Goal: Find specific page/section: Find specific page/section

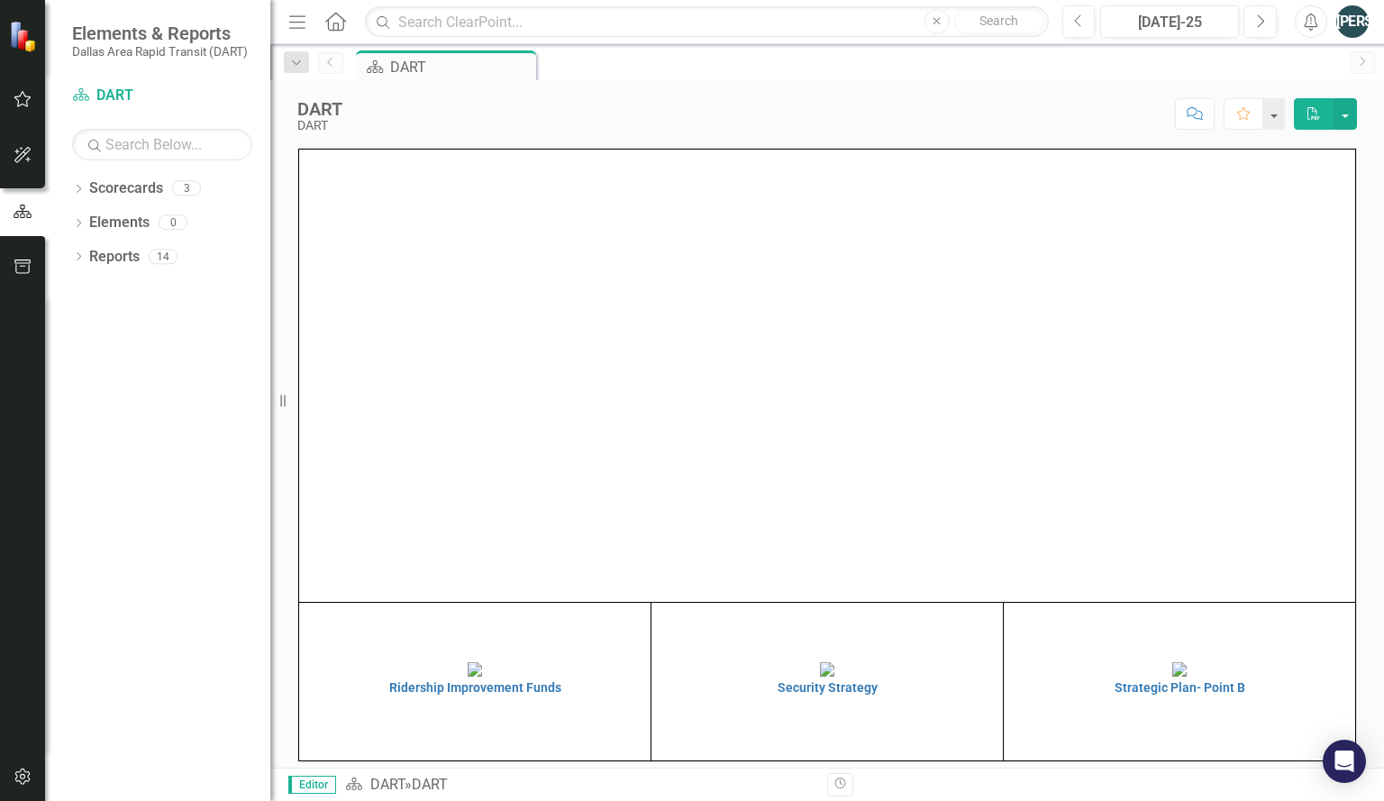
scroll to position [18, 0]
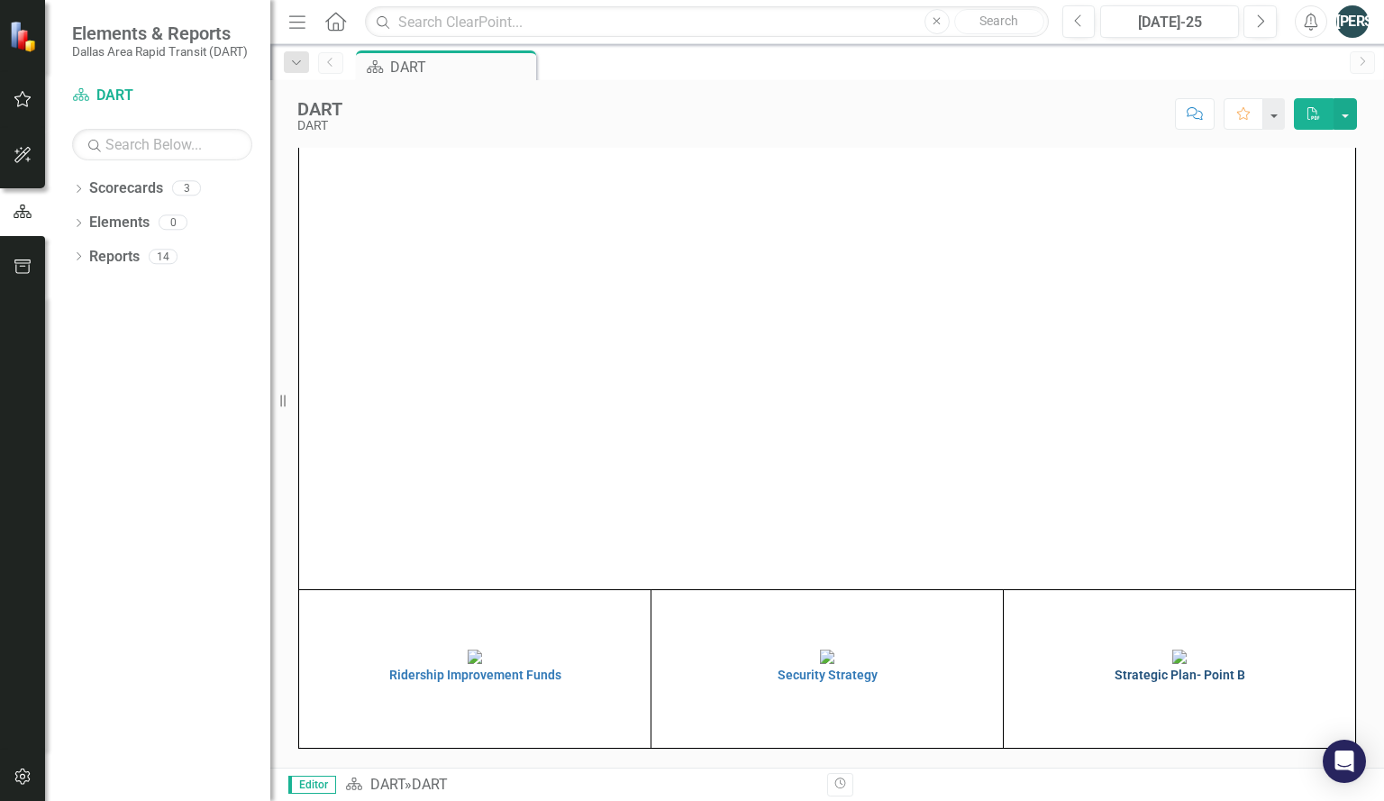
click at [1187, 664] on img at bounding box center [1180, 657] width 14 height 14
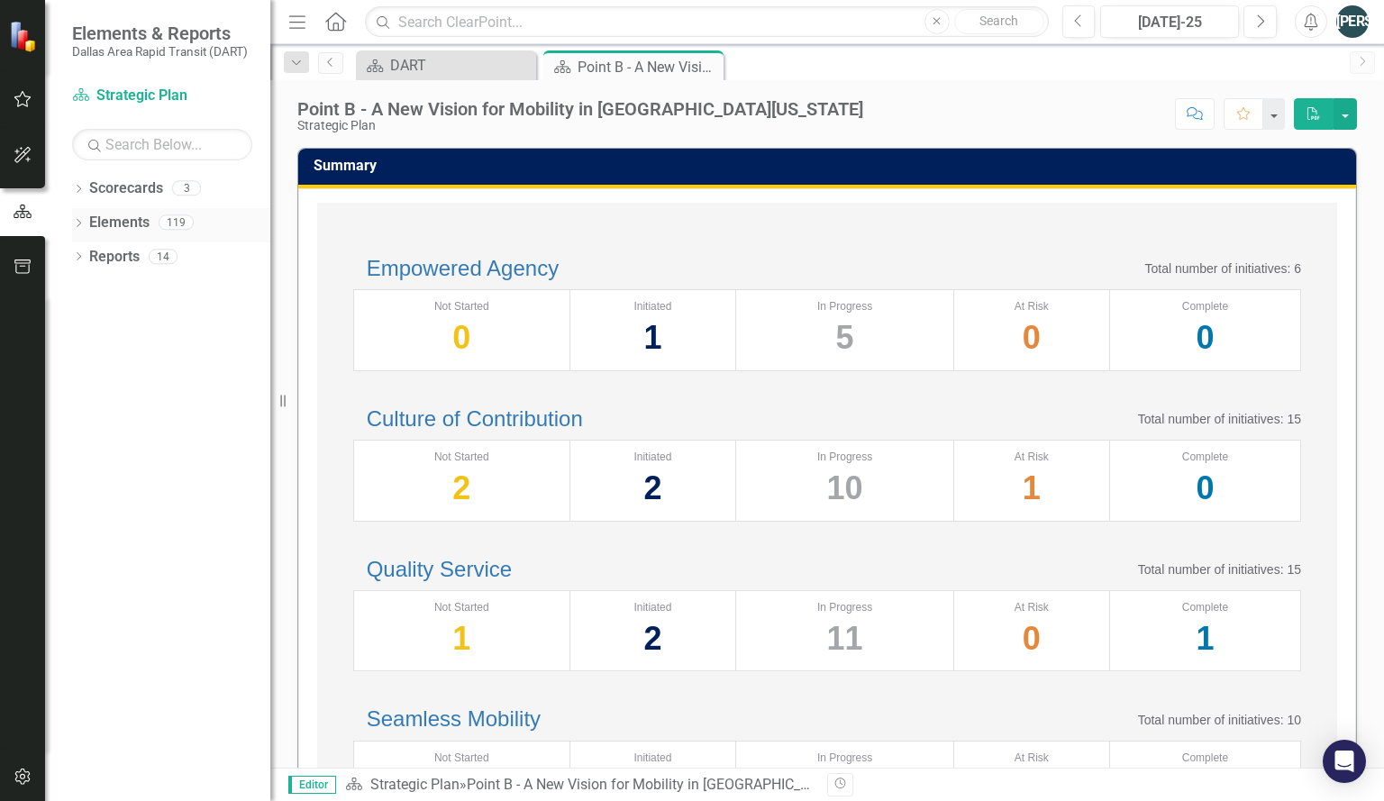
click at [83, 216] on div "Dropdown Elements 119" at bounding box center [171, 225] width 198 height 34
click at [83, 226] on icon "Dropdown" at bounding box center [78, 225] width 13 height 10
click at [87, 292] on icon "Dropdown" at bounding box center [87, 293] width 13 height 10
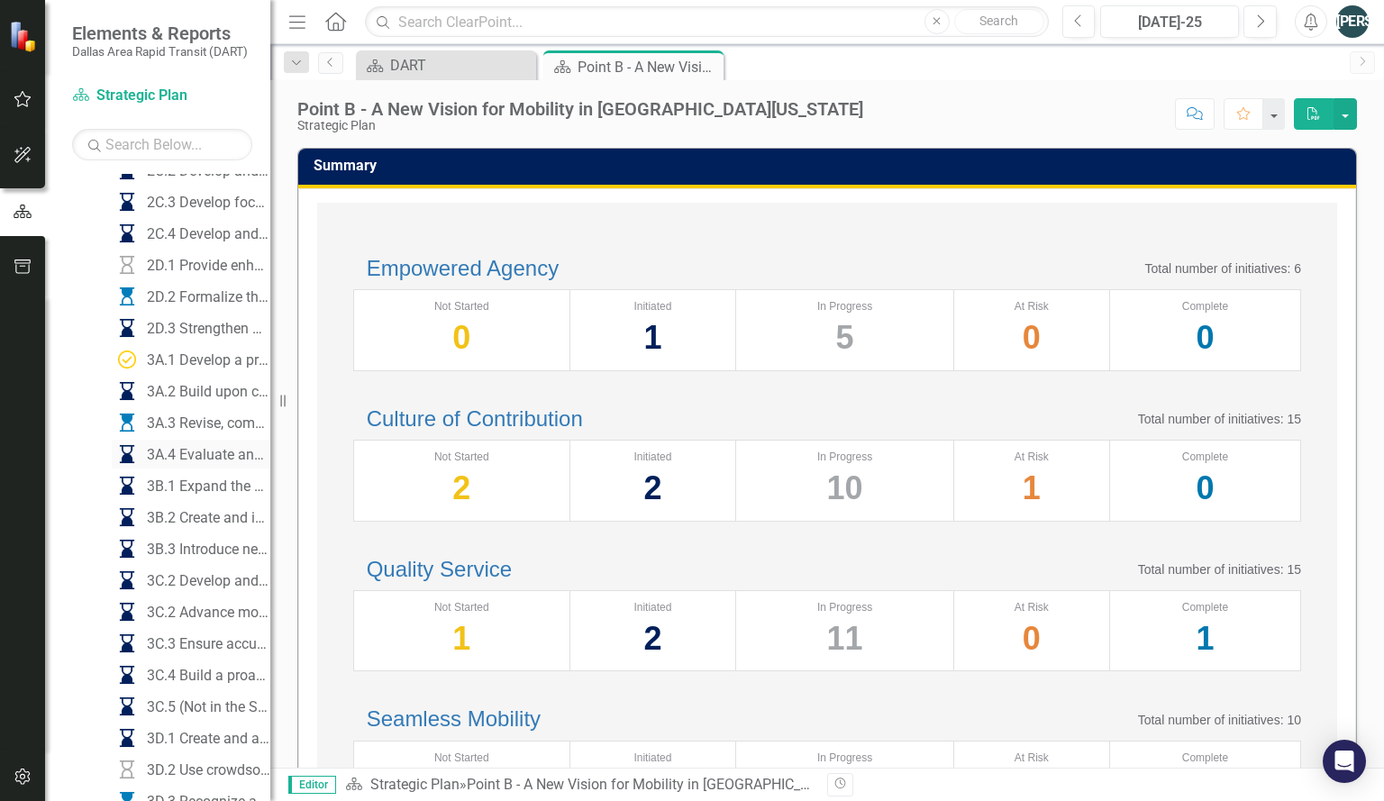
scroll to position [625, 0]
click at [184, 675] on div "3C.4 Build a proactive safety culture" at bounding box center [208, 673] width 123 height 16
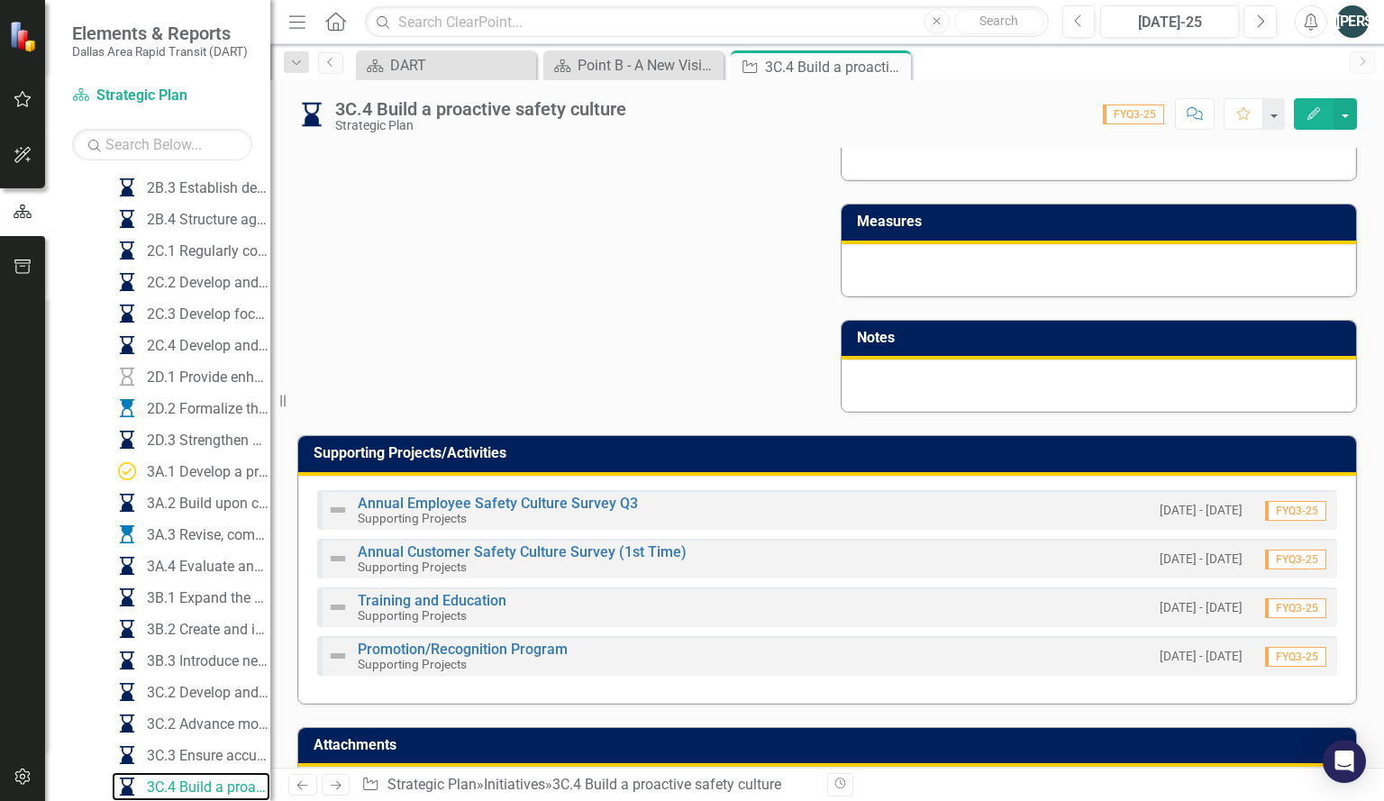
scroll to position [987, 0]
click at [349, 18] on div "Menu Home Search Close Search" at bounding box center [664, 22] width 761 height 34
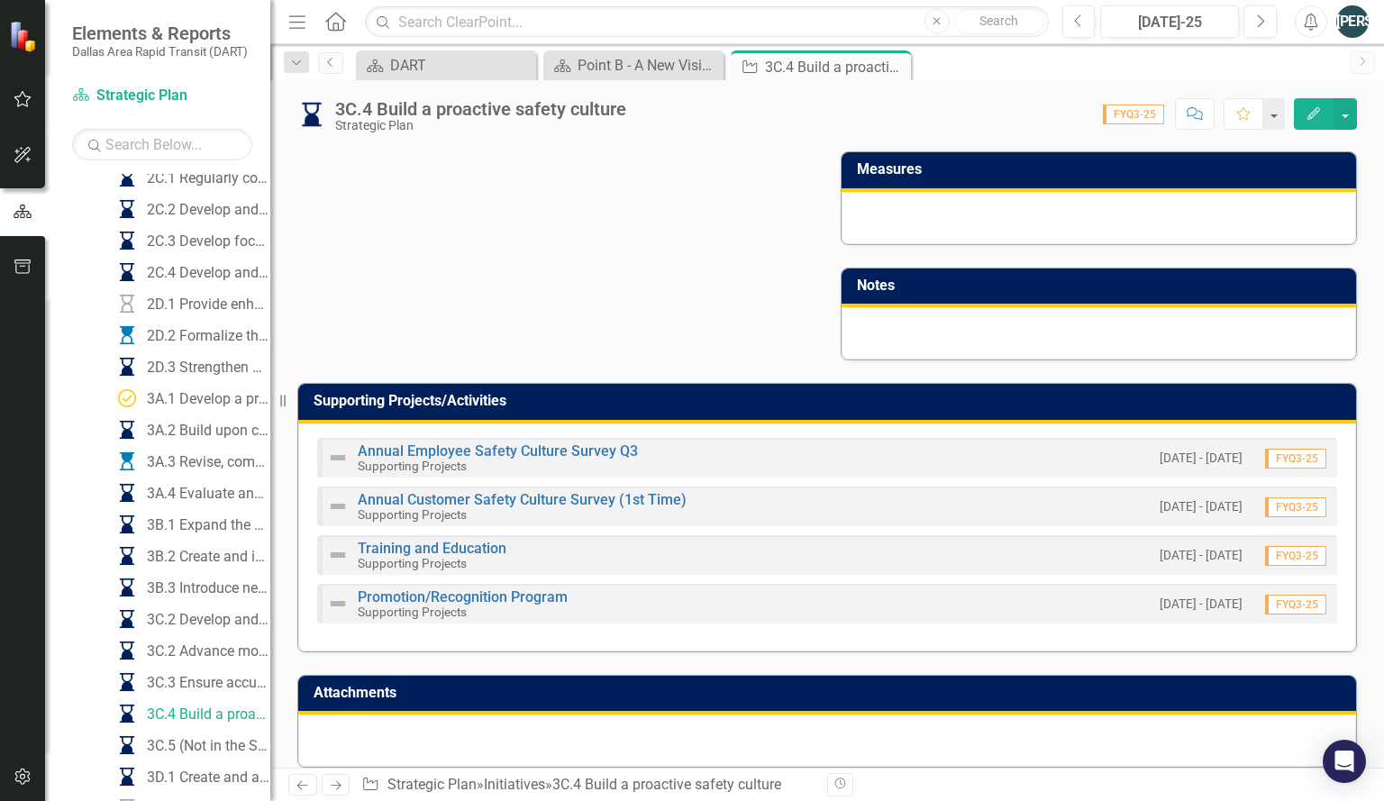
scroll to position [1039, 0]
click at [534, 443] on link "Annual Employee Safety Culture Survey Q3" at bounding box center [498, 451] width 280 height 17
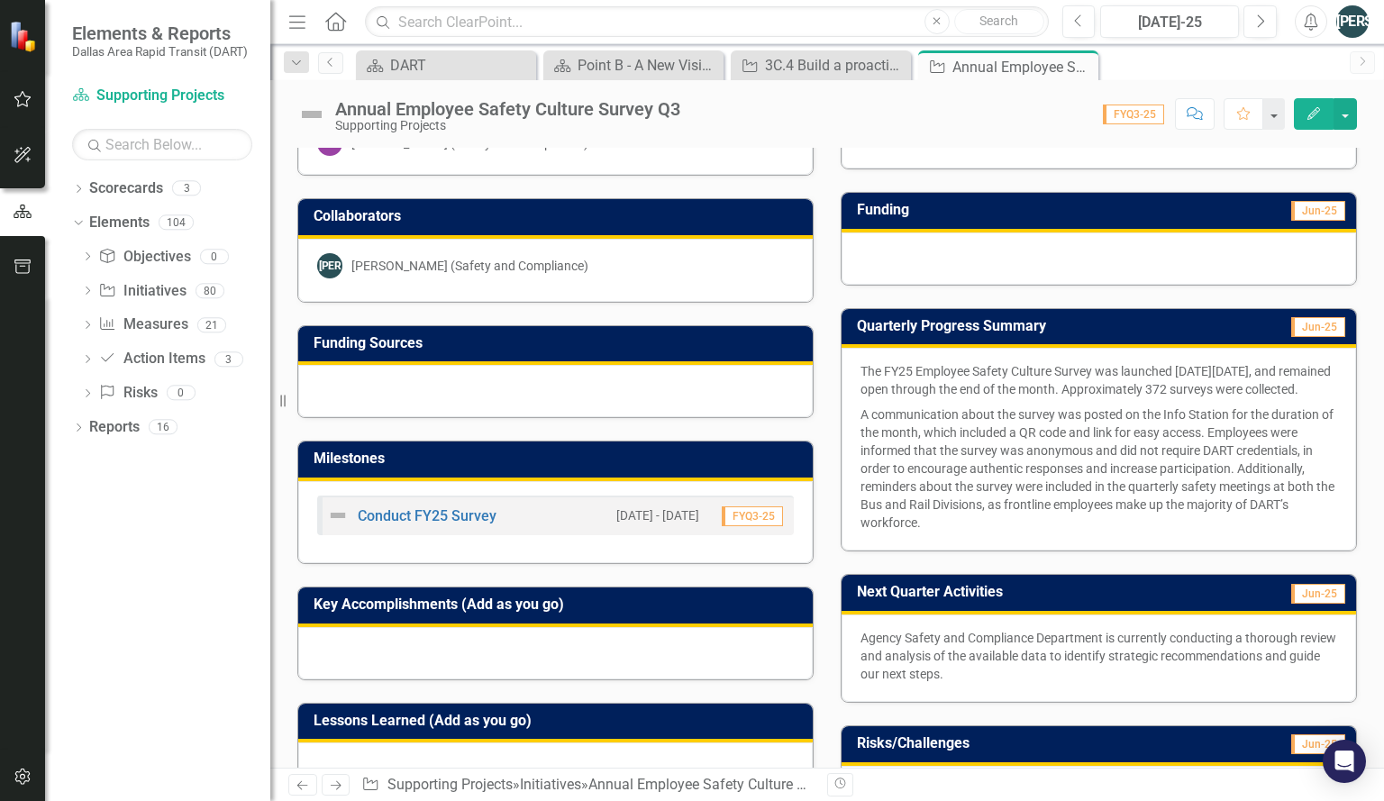
scroll to position [187, 0]
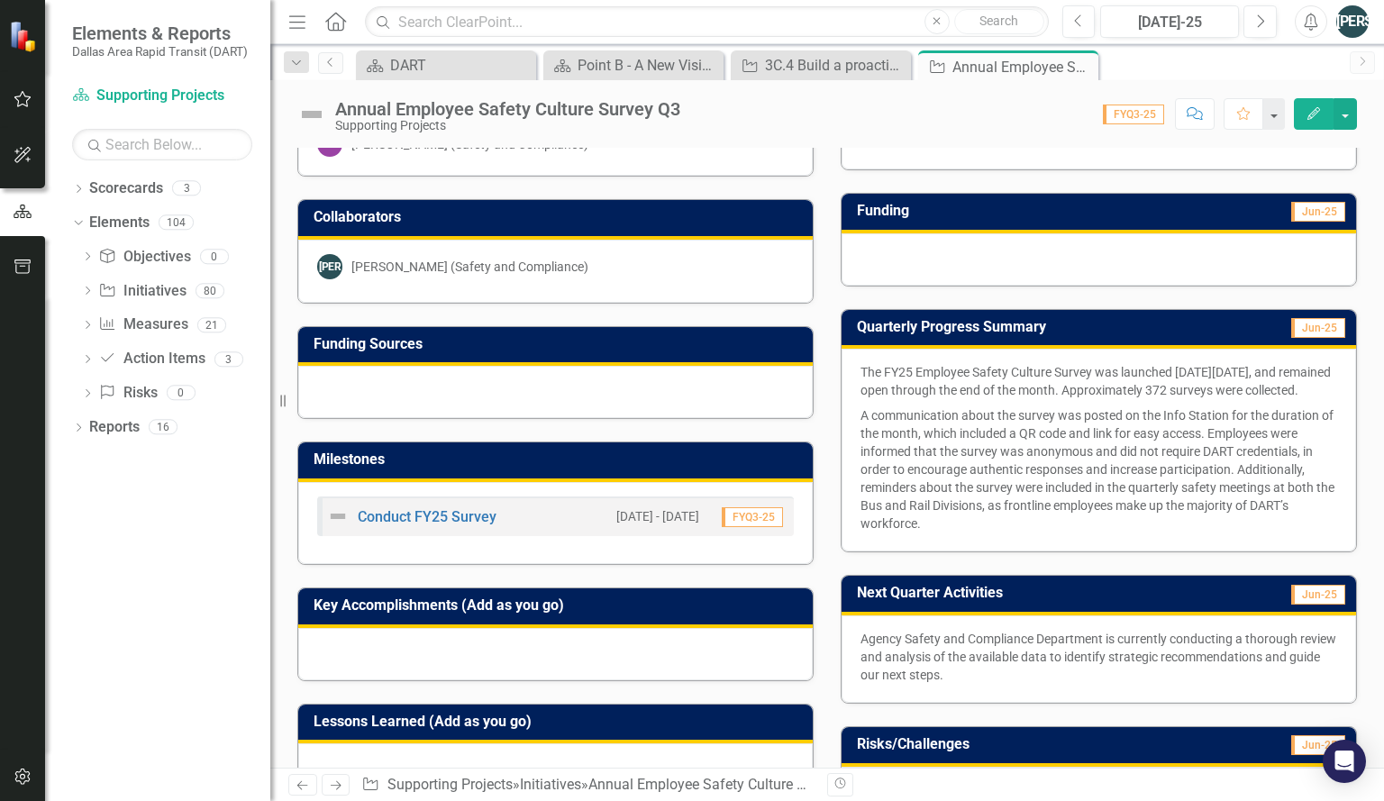
click at [861, 511] on p "A communication about the survey was posted on the Info Station for the duratio…" at bounding box center [1099, 468] width 477 height 130
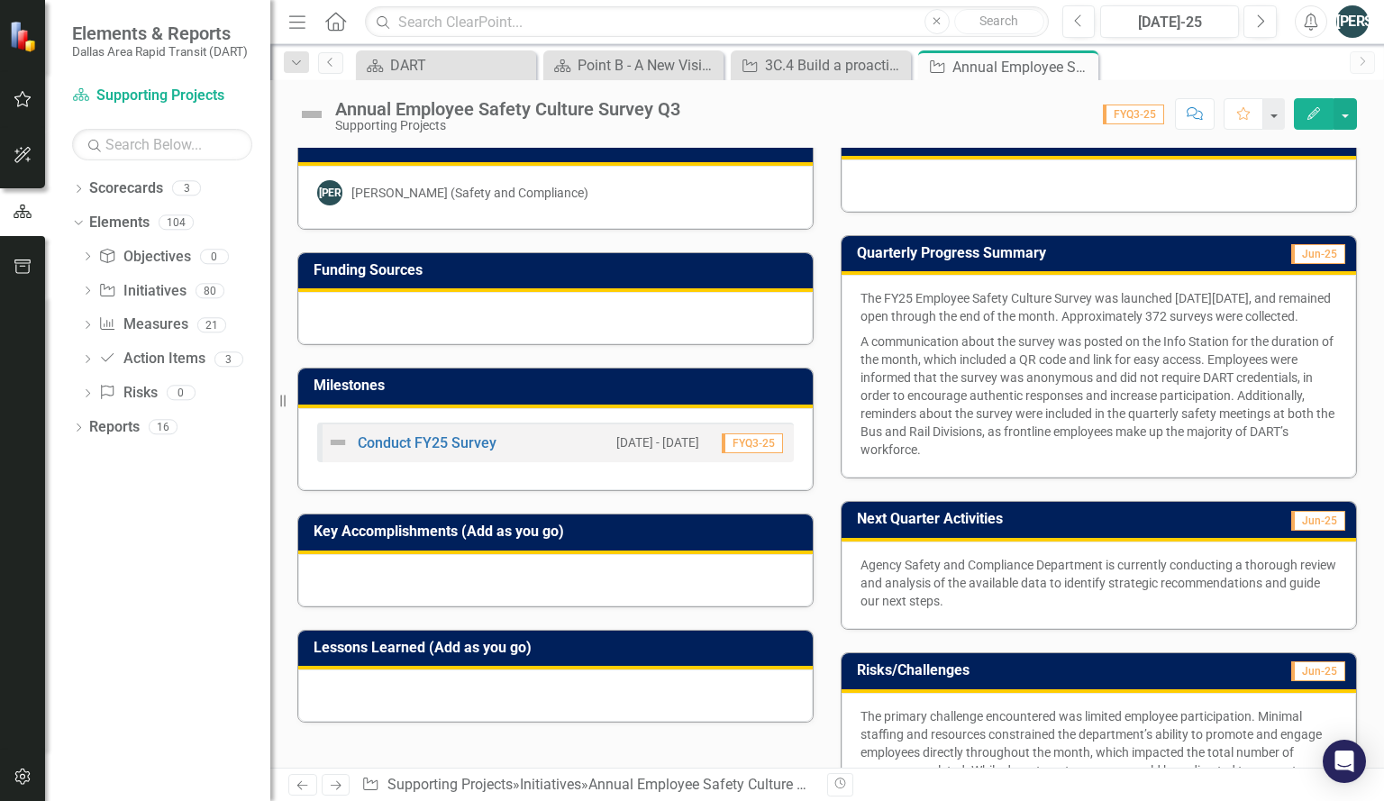
scroll to position [261, 0]
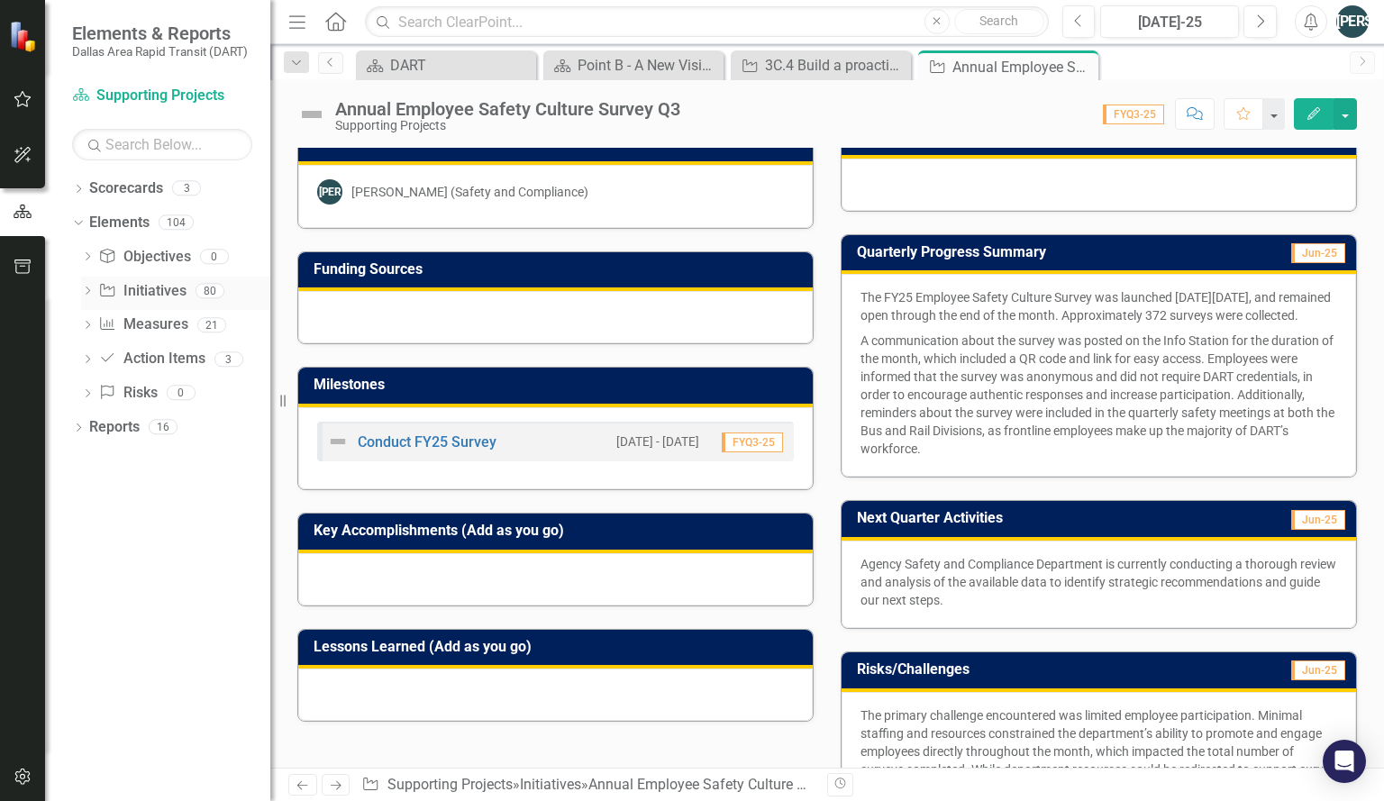
click at [158, 297] on link "Initiative Initiatives" at bounding box center [141, 291] width 87 height 21
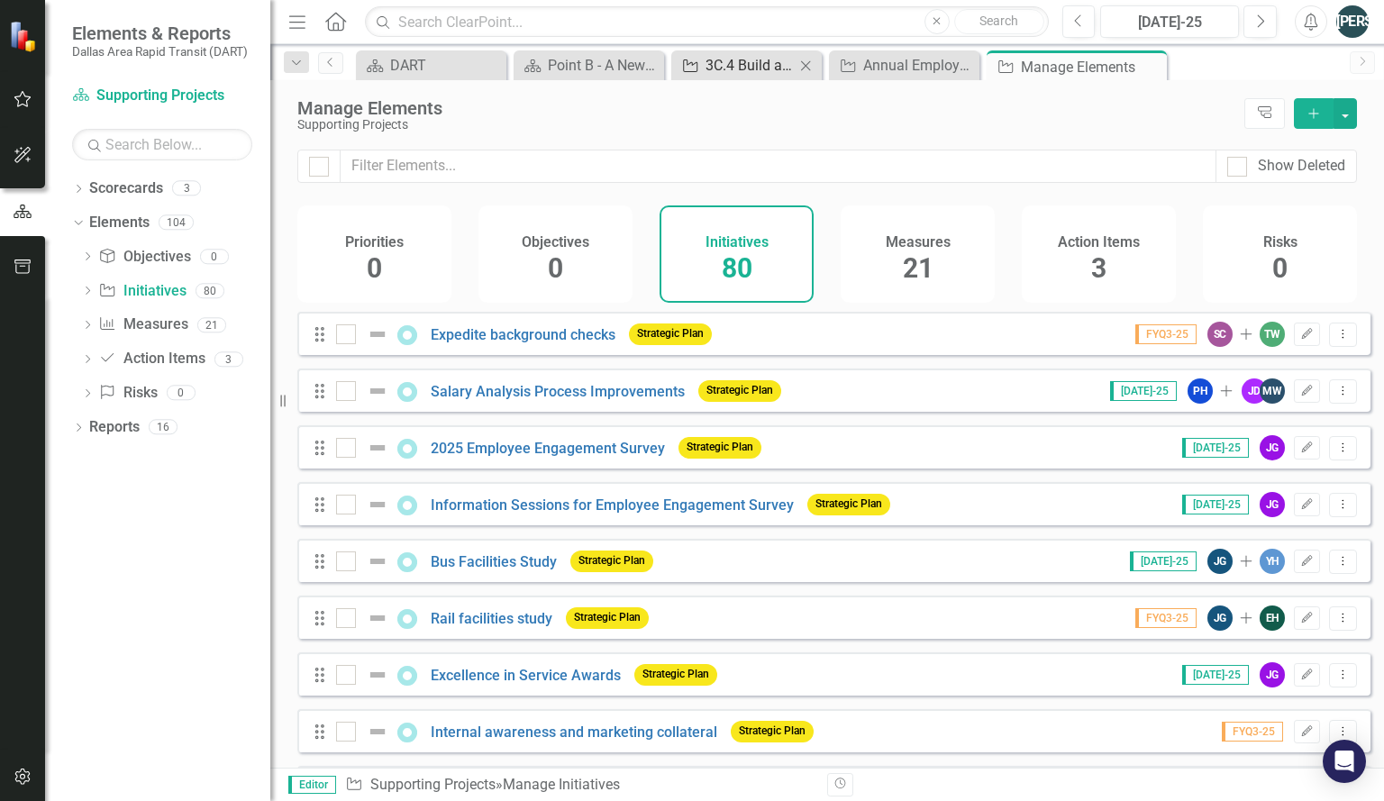
click at [775, 65] on div "3C.4 Build a proactive safety culture" at bounding box center [750, 65] width 89 height 23
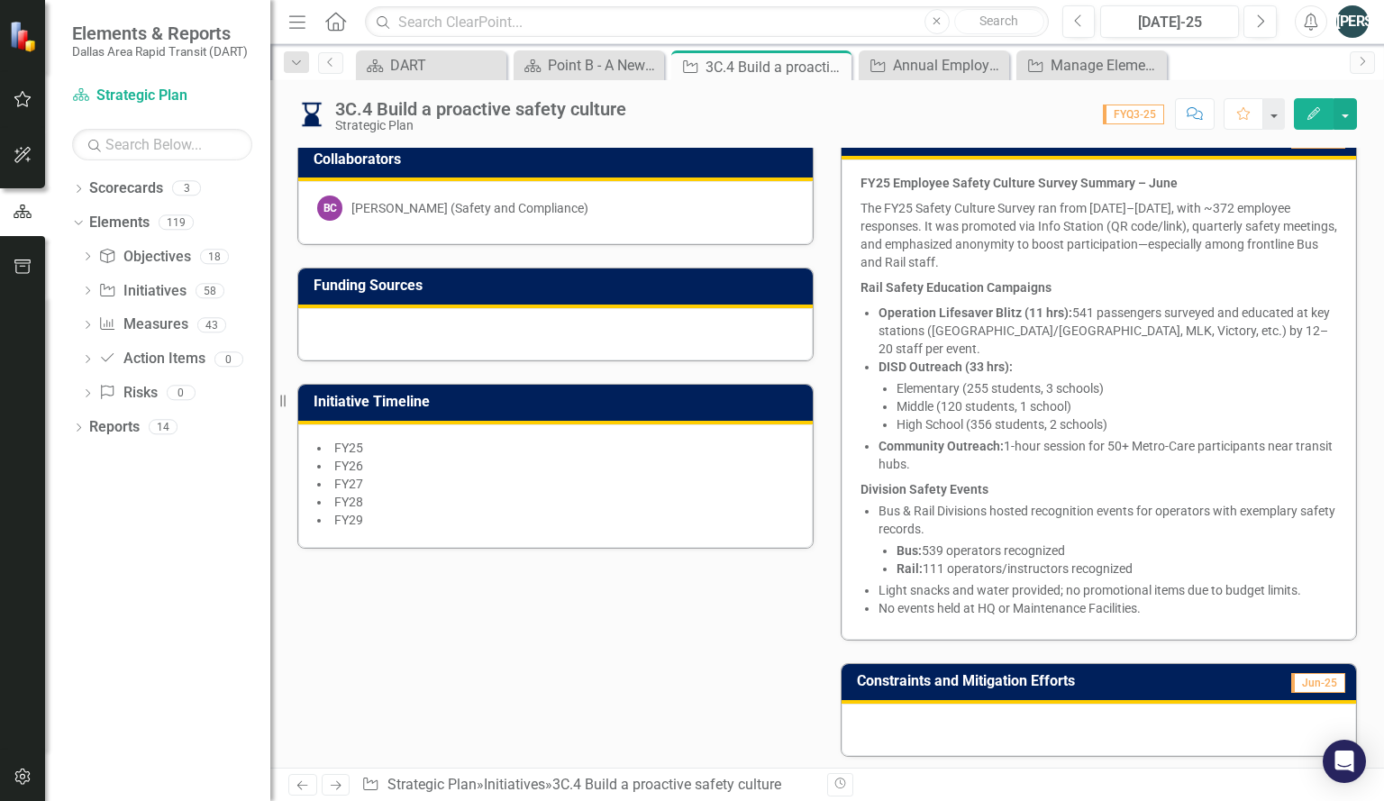
scroll to position [411, 0]
click at [612, 70] on div "Point B - A New Vision for Mobility in [GEOGRAPHIC_DATA][US_STATE]" at bounding box center [592, 65] width 89 height 23
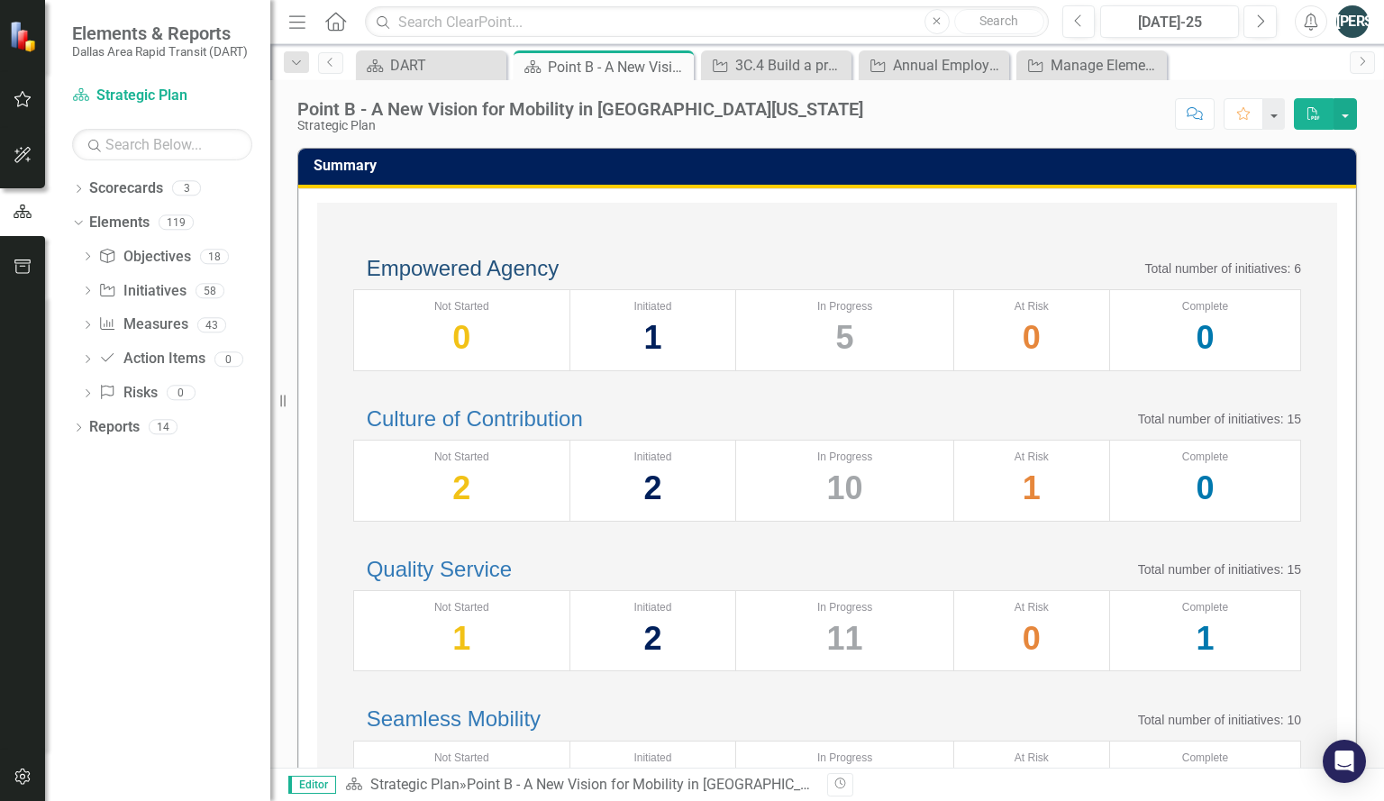
click at [538, 280] on link "Empowered Agency" at bounding box center [463, 268] width 192 height 24
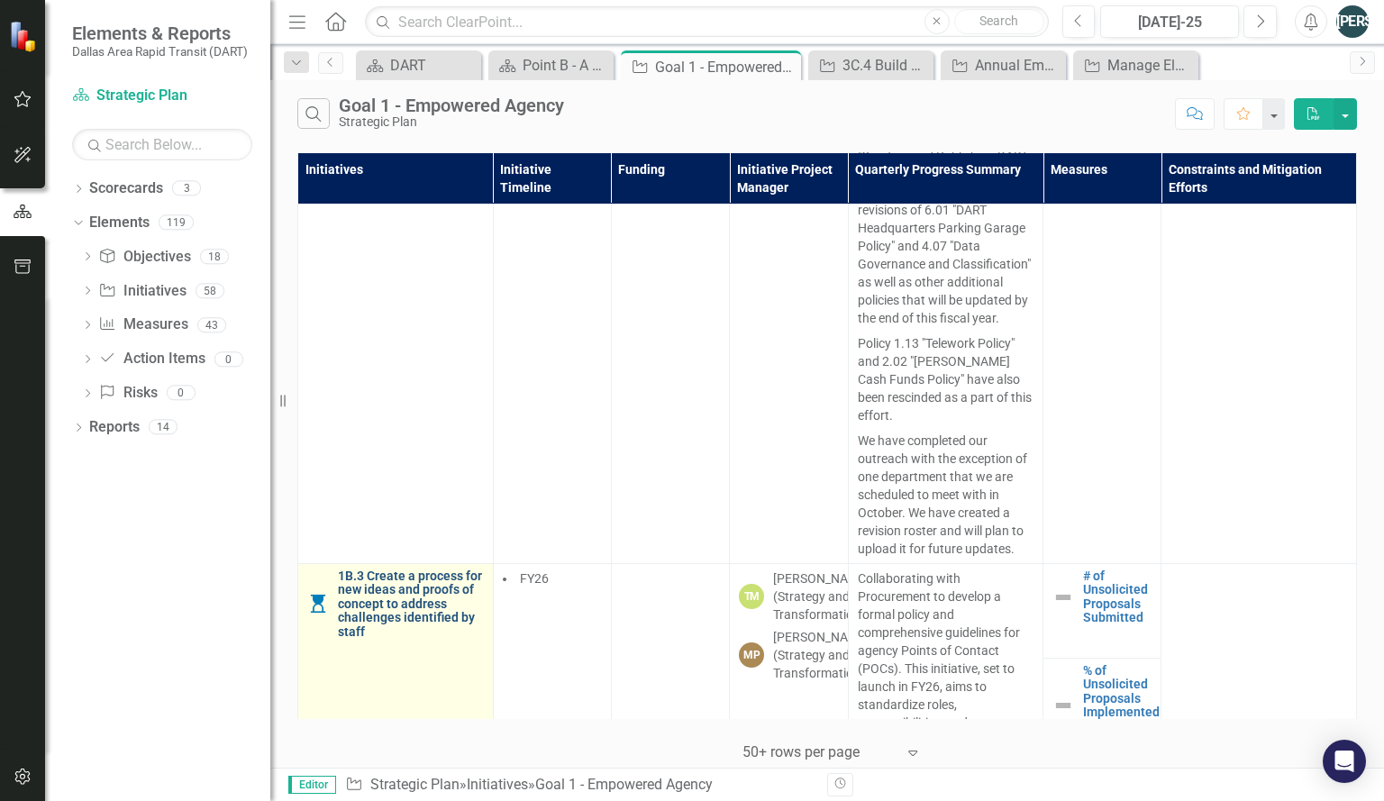
scroll to position [4136, 0]
